Goal: Task Accomplishment & Management: Use online tool/utility

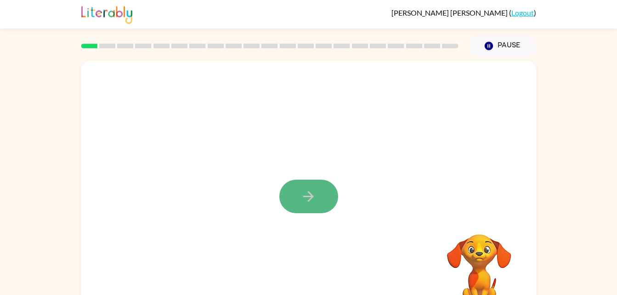
click at [307, 197] on icon "button" at bounding box center [308, 196] width 11 height 11
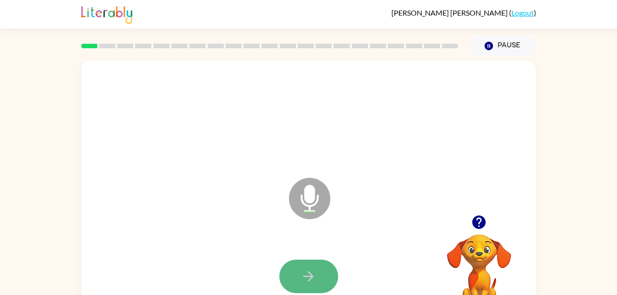
click at [290, 272] on button "button" at bounding box center [308, 277] width 59 height 34
click at [293, 285] on button "button" at bounding box center [308, 277] width 59 height 34
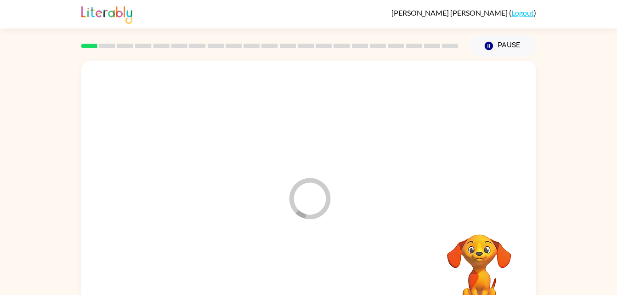
click at [333, 132] on div at bounding box center [309, 116] width 437 height 75
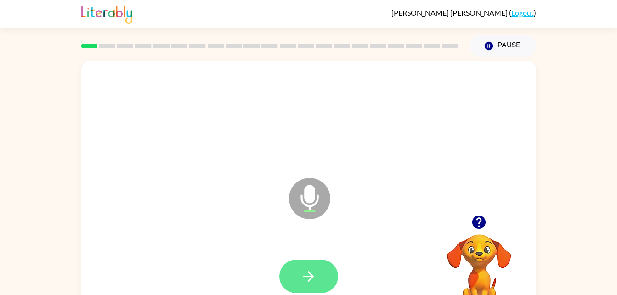
click at [315, 273] on icon "button" at bounding box center [309, 276] width 16 height 16
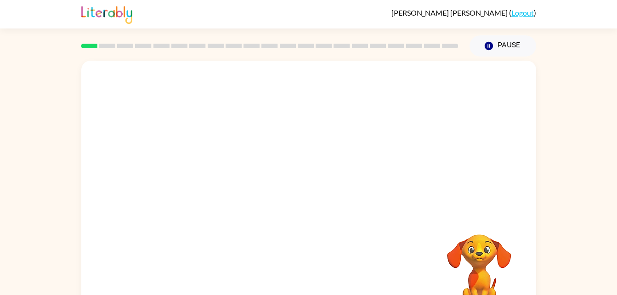
scroll to position [28, 0]
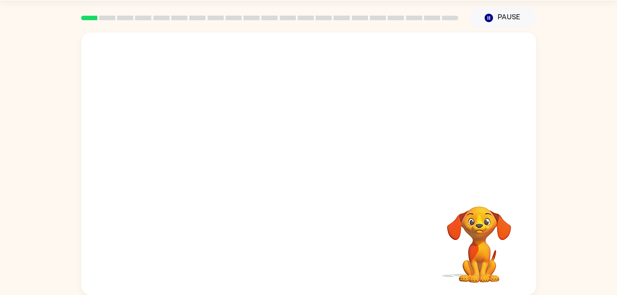
drag, startPoint x: 309, startPoint y: 205, endPoint x: 350, endPoint y: 198, distance: 41.2
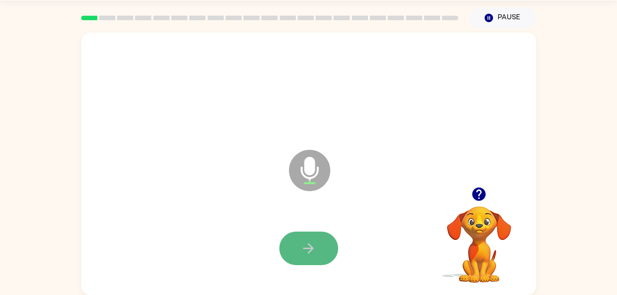
click at [323, 244] on button "button" at bounding box center [308, 249] width 59 height 34
click at [316, 253] on icon "button" at bounding box center [309, 248] width 16 height 16
click at [339, 254] on div at bounding box center [309, 248] width 437 height 75
click at [333, 253] on button "button" at bounding box center [308, 249] width 59 height 34
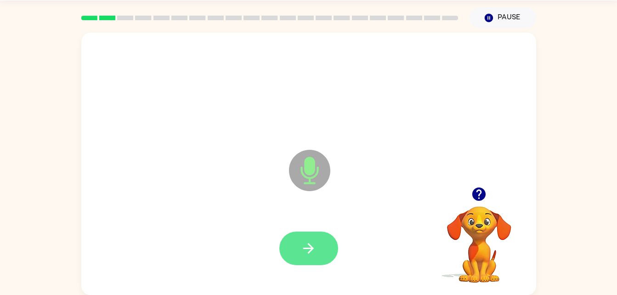
click at [332, 252] on button "button" at bounding box center [308, 249] width 59 height 34
click at [297, 244] on button "button" at bounding box center [308, 249] width 59 height 34
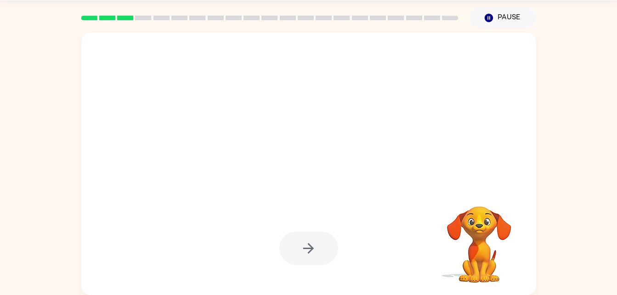
click at [297, 244] on div at bounding box center [308, 249] width 59 height 34
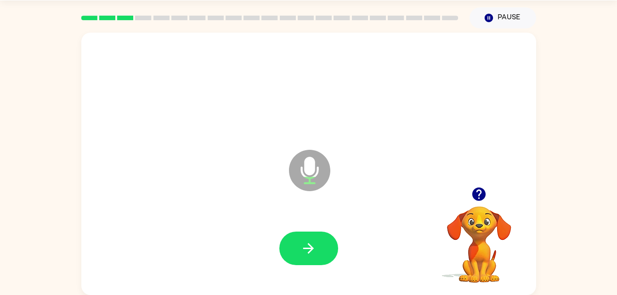
click at [304, 225] on div at bounding box center [309, 248] width 437 height 75
click at [305, 235] on button "button" at bounding box center [308, 249] width 59 height 34
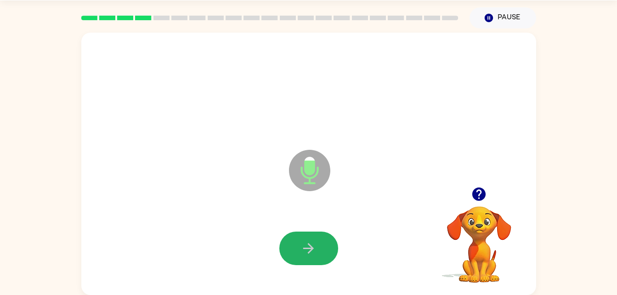
click at [307, 251] on icon "button" at bounding box center [309, 248] width 16 height 16
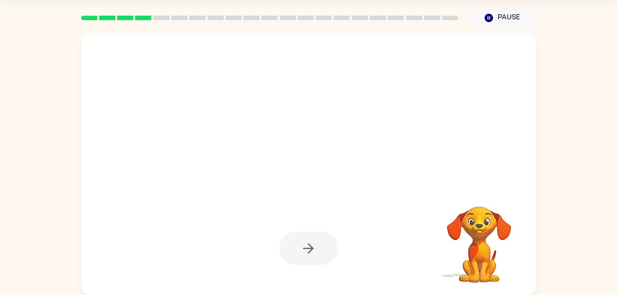
click at [303, 251] on div at bounding box center [308, 249] width 59 height 34
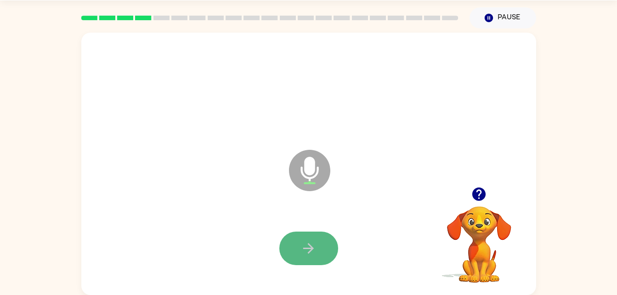
click at [308, 253] on icon "button" at bounding box center [308, 248] width 11 height 11
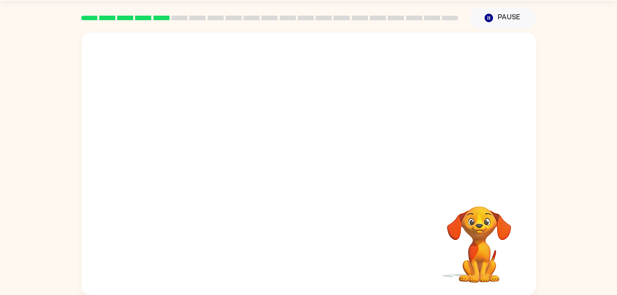
drag, startPoint x: 80, startPoint y: 153, endPoint x: 409, endPoint y: 196, distance: 332.3
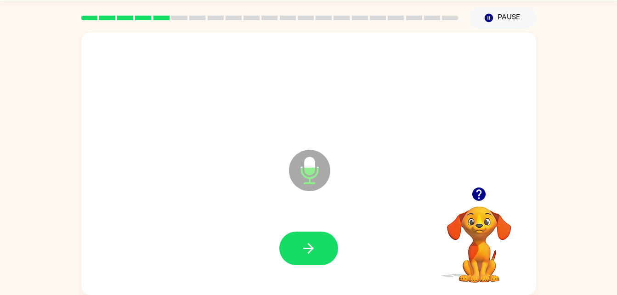
drag, startPoint x: 460, startPoint y: 116, endPoint x: 435, endPoint y: 141, distance: 34.8
click at [435, 141] on div "Microphone The Microphone is here when it is your turn to talk" at bounding box center [308, 164] width 455 height 262
click at [311, 244] on icon "button" at bounding box center [309, 248] width 16 height 16
click at [310, 249] on icon "button" at bounding box center [308, 248] width 11 height 11
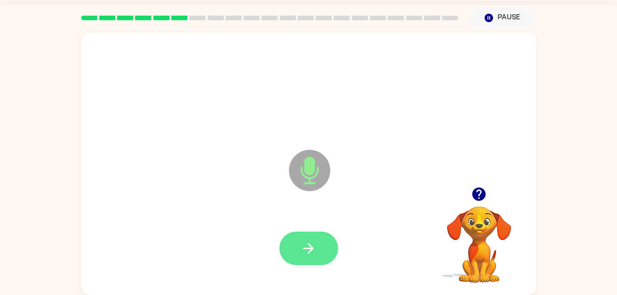
click at [310, 244] on icon "button" at bounding box center [309, 248] width 16 height 16
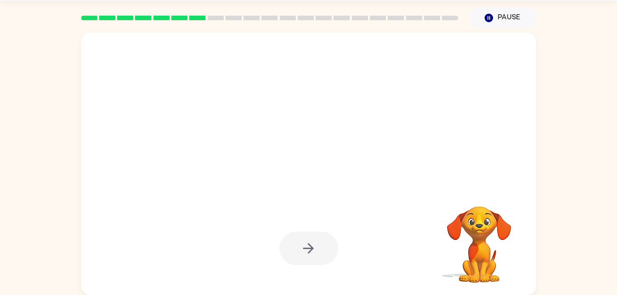
click at [309, 244] on div at bounding box center [308, 249] width 59 height 34
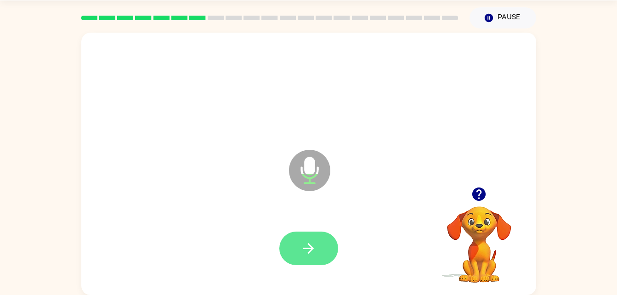
click at [322, 233] on button "button" at bounding box center [308, 249] width 59 height 34
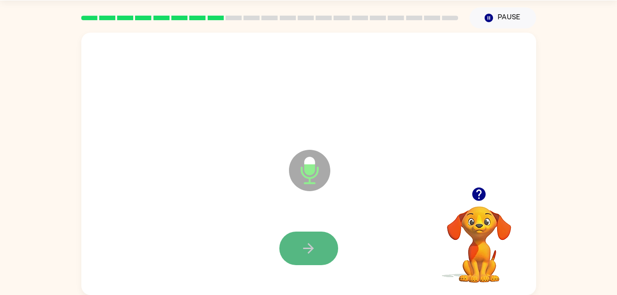
click at [303, 262] on button "button" at bounding box center [308, 249] width 59 height 34
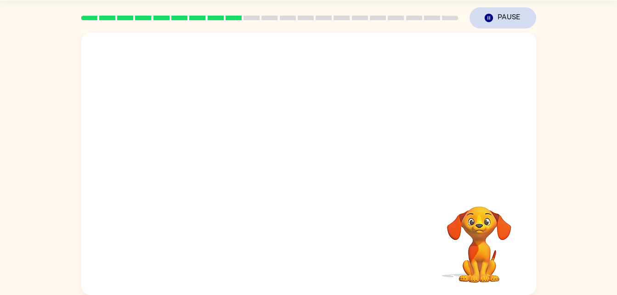
click at [511, 15] on button "Pause Pause" at bounding box center [503, 17] width 67 height 21
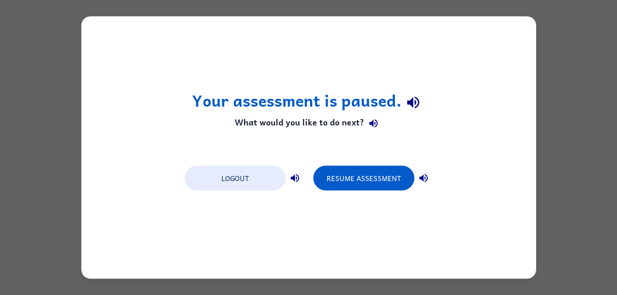
scroll to position [0, 0]
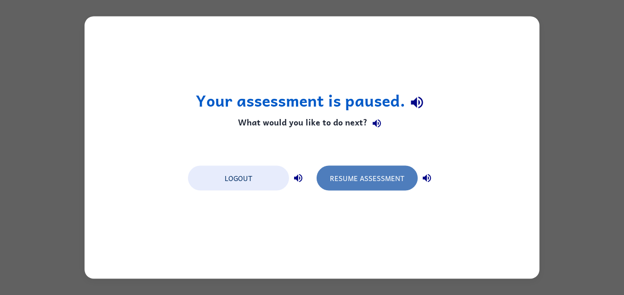
click at [357, 173] on button "Resume Assessment" at bounding box center [367, 178] width 101 height 25
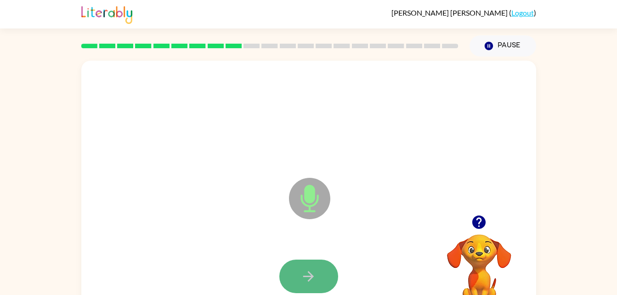
click at [314, 276] on icon "button" at bounding box center [309, 276] width 16 height 16
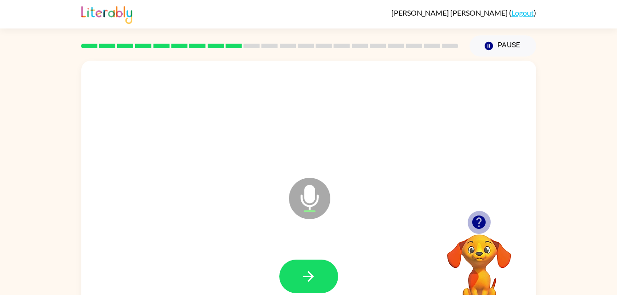
click at [477, 222] on icon "button" at bounding box center [478, 222] width 13 height 13
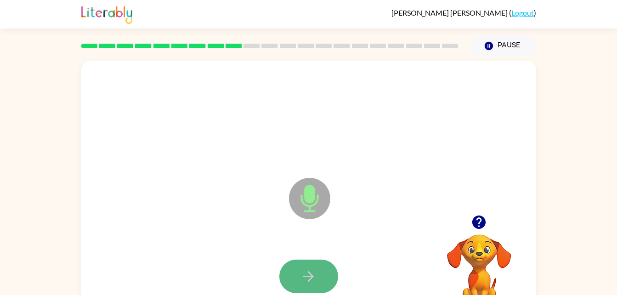
click at [309, 269] on icon "button" at bounding box center [309, 276] width 16 height 16
click at [529, 209] on div "Microphone The Microphone is here when it is your turn to talk" at bounding box center [308, 192] width 455 height 262
click at [329, 268] on button "button" at bounding box center [308, 277] width 59 height 34
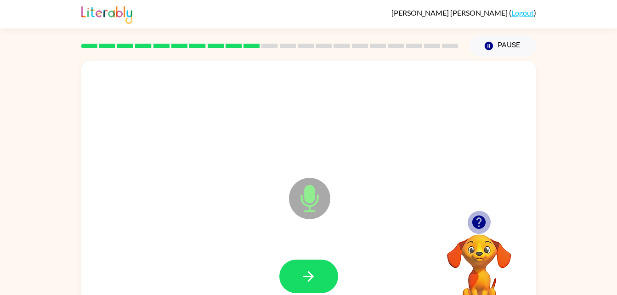
click at [476, 219] on icon "button" at bounding box center [478, 222] width 13 height 13
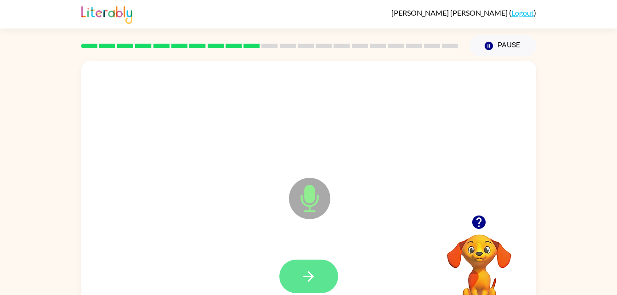
click at [326, 268] on button "button" at bounding box center [308, 277] width 59 height 34
click at [311, 268] on icon "button" at bounding box center [309, 276] width 16 height 16
click at [324, 267] on button "button" at bounding box center [308, 277] width 59 height 34
click at [311, 270] on icon "button" at bounding box center [309, 276] width 16 height 16
click at [301, 271] on icon "button" at bounding box center [309, 276] width 16 height 16
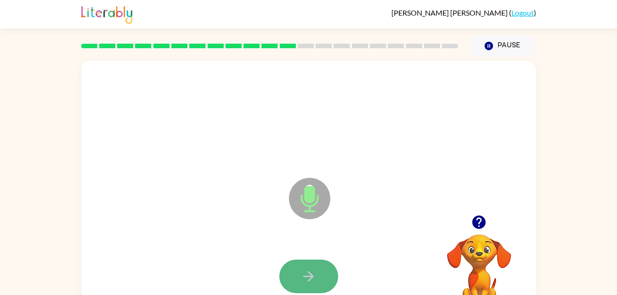
click at [302, 283] on icon "button" at bounding box center [309, 276] width 16 height 16
click at [306, 272] on icon "button" at bounding box center [309, 276] width 16 height 16
click at [301, 276] on icon "button" at bounding box center [309, 276] width 16 height 16
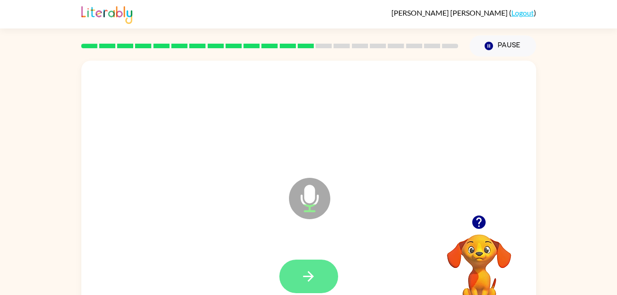
click at [313, 278] on icon "button" at bounding box center [309, 276] width 16 height 16
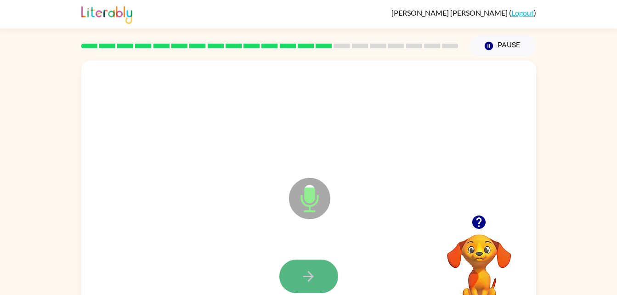
click at [313, 282] on icon "button" at bounding box center [309, 276] width 16 height 16
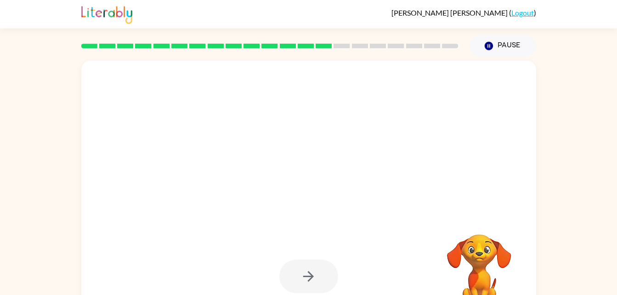
click at [313, 282] on div at bounding box center [308, 277] width 59 height 34
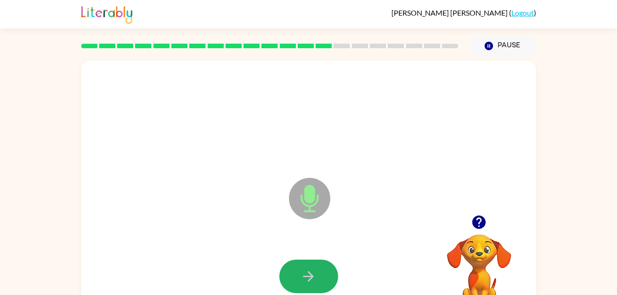
click at [313, 282] on icon "button" at bounding box center [309, 276] width 16 height 16
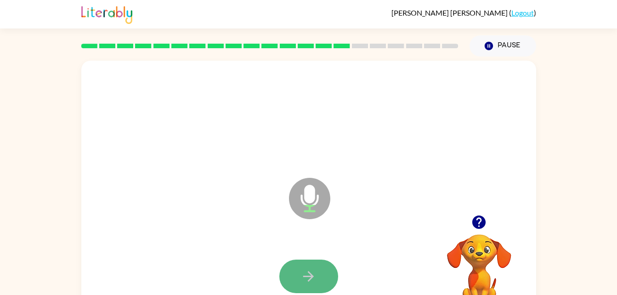
click at [313, 280] on icon "button" at bounding box center [309, 276] width 16 height 16
click at [317, 271] on button "button" at bounding box center [308, 277] width 59 height 34
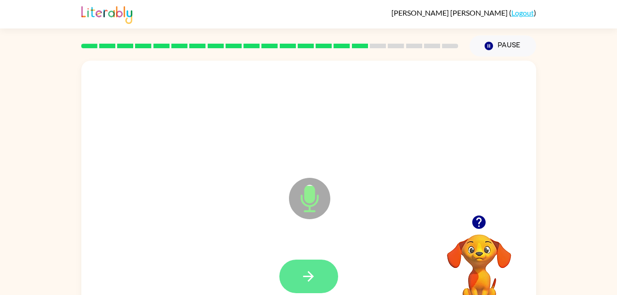
click at [306, 267] on button "button" at bounding box center [308, 277] width 59 height 34
click at [298, 280] on button "button" at bounding box center [308, 277] width 59 height 34
click at [323, 277] on button "button" at bounding box center [308, 277] width 59 height 34
click at [312, 272] on icon "button" at bounding box center [309, 276] width 16 height 16
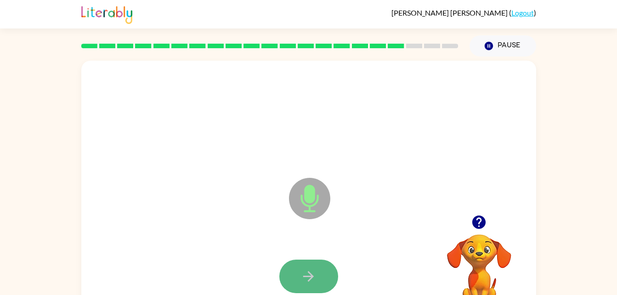
drag, startPoint x: 312, startPoint y: 272, endPoint x: 303, endPoint y: 276, distance: 9.7
click at [303, 276] on icon "button" at bounding box center [309, 276] width 16 height 16
click at [316, 275] on icon "button" at bounding box center [309, 276] width 16 height 16
click at [299, 278] on button "button" at bounding box center [308, 277] width 59 height 34
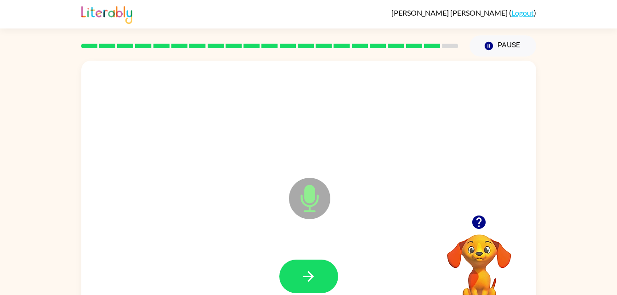
click at [305, 284] on icon "button" at bounding box center [309, 276] width 16 height 16
click at [310, 272] on icon "button" at bounding box center [309, 276] width 16 height 16
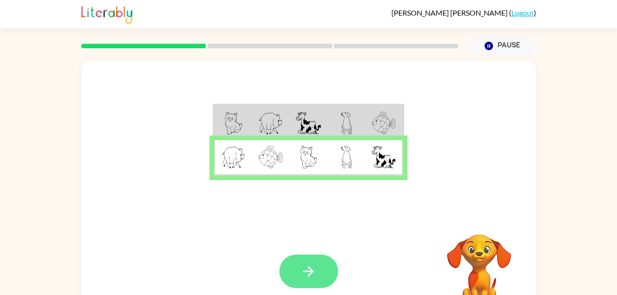
click at [308, 277] on icon "button" at bounding box center [309, 271] width 16 height 16
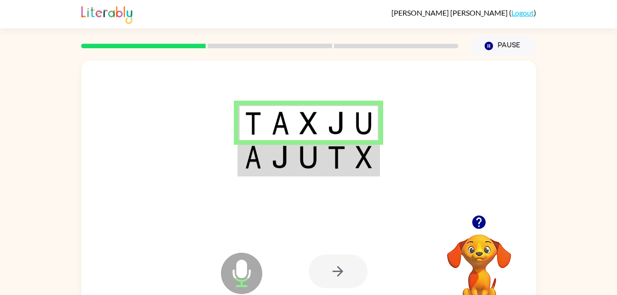
click at [250, 166] on img at bounding box center [253, 157] width 17 height 23
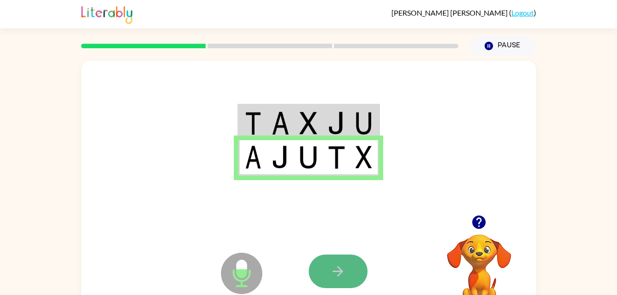
click at [348, 275] on button "button" at bounding box center [338, 272] width 59 height 34
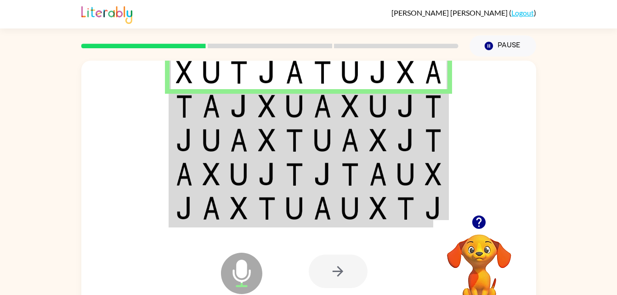
click at [294, 109] on img at bounding box center [294, 106] width 17 height 23
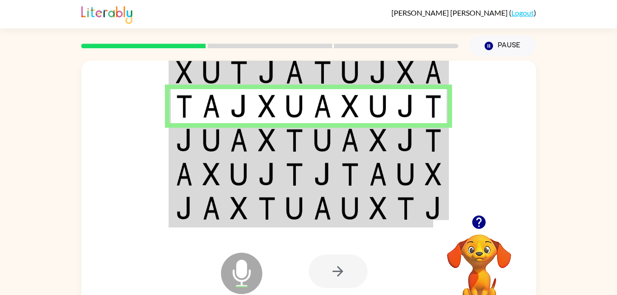
click at [302, 141] on img at bounding box center [294, 140] width 17 height 23
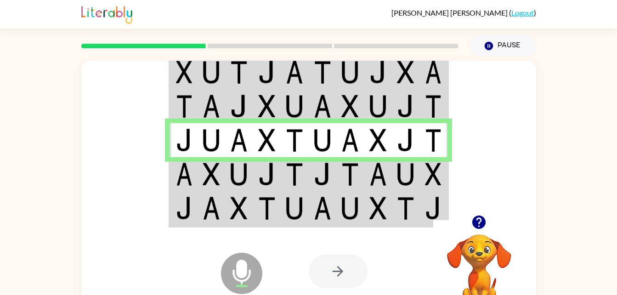
click at [313, 174] on td at bounding box center [323, 174] width 28 height 34
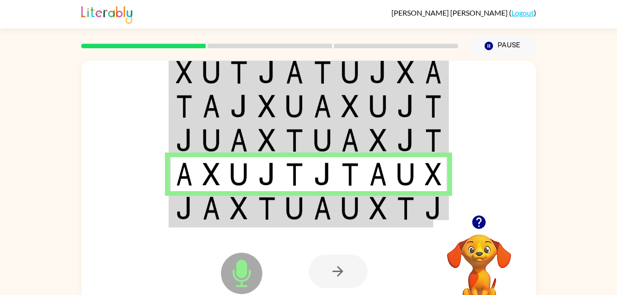
click at [357, 207] on img at bounding box center [349, 208] width 17 height 23
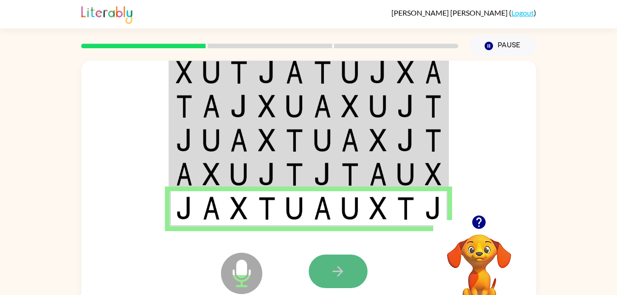
drag, startPoint x: 347, startPoint y: 261, endPoint x: 336, endPoint y: 271, distance: 14.6
click at [336, 271] on icon "button" at bounding box center [338, 271] width 11 height 11
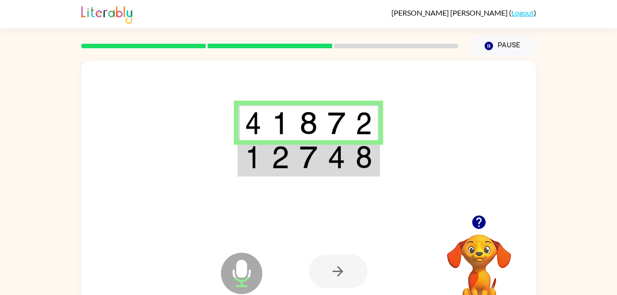
click at [297, 152] on td at bounding box center [309, 157] width 28 height 35
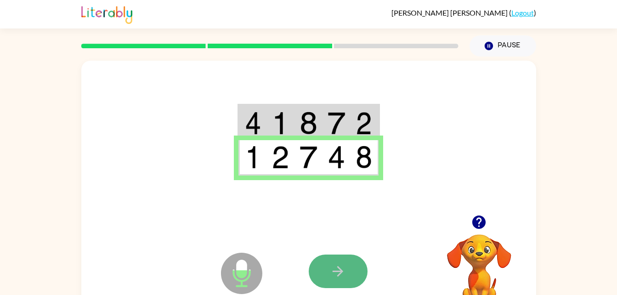
click at [337, 274] on icon "button" at bounding box center [338, 271] width 16 height 16
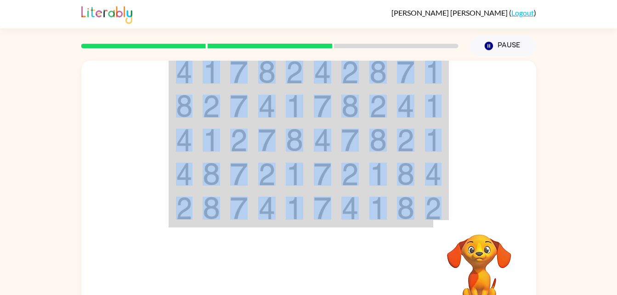
scroll to position [28, 0]
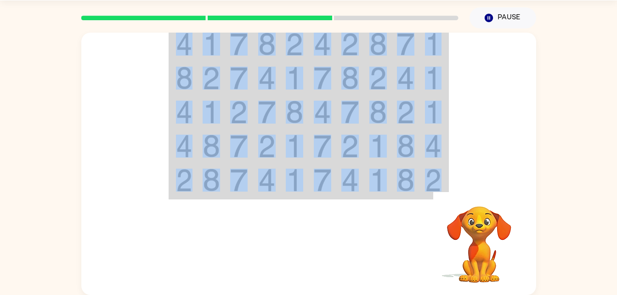
drag, startPoint x: 324, startPoint y: 267, endPoint x: 449, endPoint y: 202, distance: 140.8
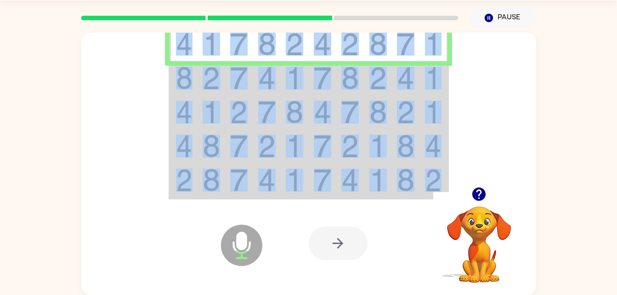
click at [294, 77] on img at bounding box center [294, 78] width 17 height 23
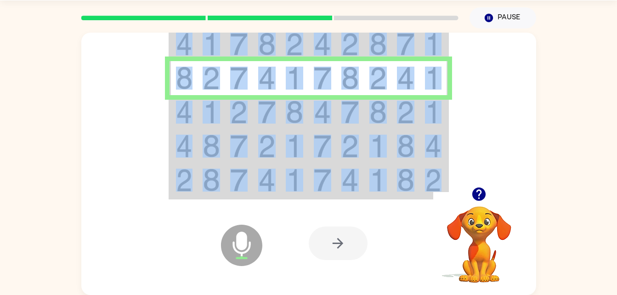
click at [229, 110] on td at bounding box center [239, 112] width 28 height 34
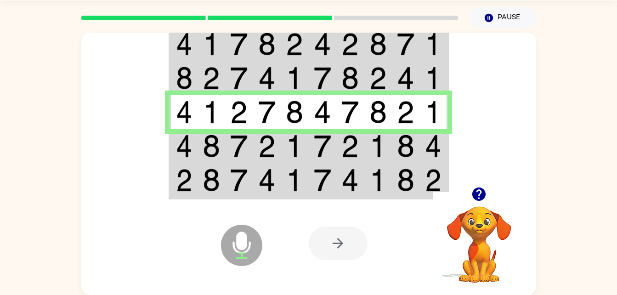
click at [372, 145] on img at bounding box center [377, 146] width 17 height 23
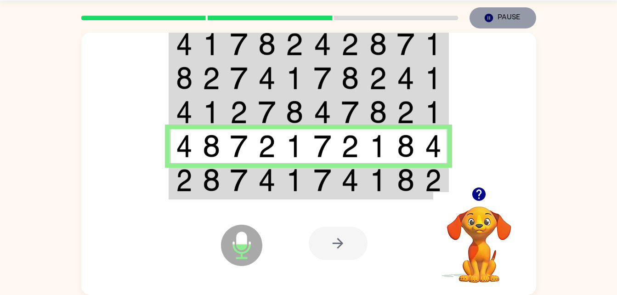
click at [506, 22] on button "Pause Pause" at bounding box center [503, 17] width 67 height 21
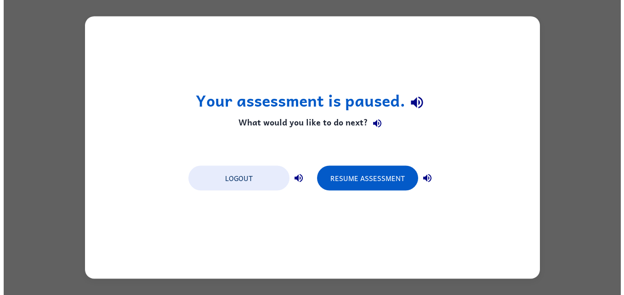
scroll to position [0, 0]
